Goal: Navigation & Orientation: Understand site structure

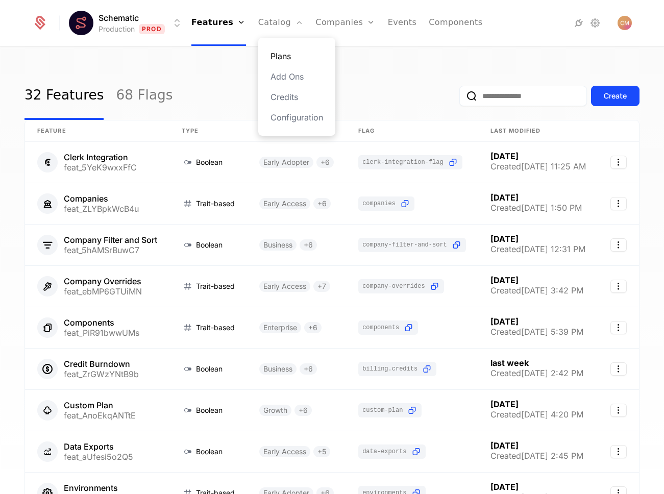
click at [297, 61] on link "Plans" at bounding box center [297, 56] width 53 height 12
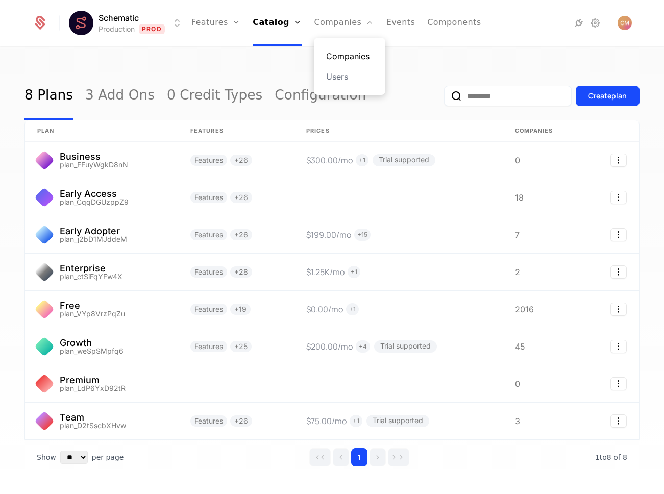
click at [338, 52] on link "Companies" at bounding box center [349, 56] width 47 height 12
